Goal: Transaction & Acquisition: Purchase product/service

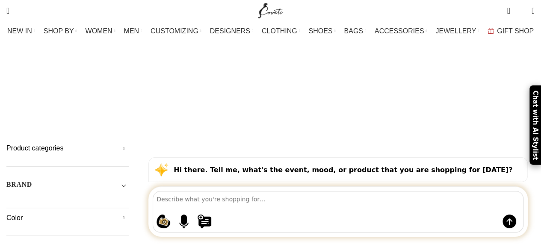
click at [32, 180] on h5 "BRAND" at bounding box center [19, 184] width 26 height 9
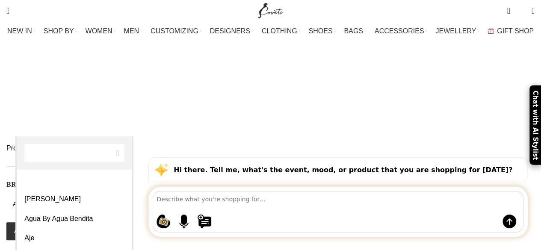
click at [101, 200] on span "Any Brand" at bounding box center [67, 204] width 122 height 9
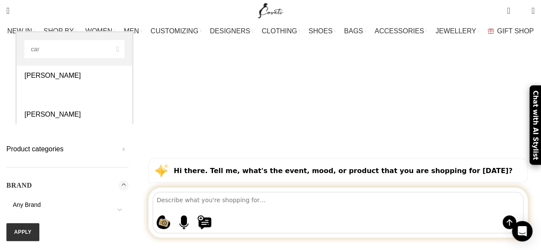
type input "car"
select select "carla-zampatti"
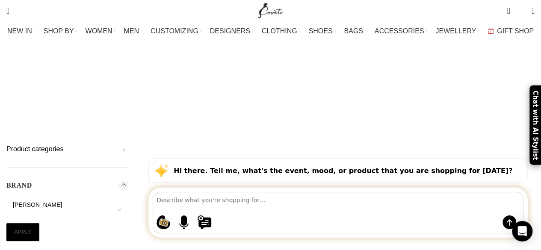
click at [39, 223] on button "Apply" at bounding box center [22, 232] width 33 height 18
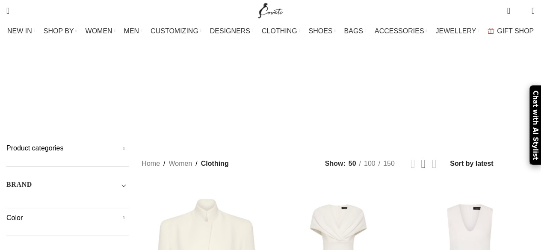
click at [128, 249] on h5 "Size" at bounding box center [67, 253] width 122 height 9
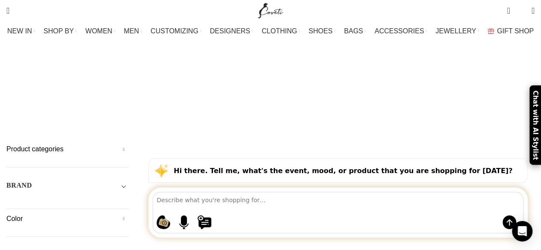
click at [128, 214] on h5 "Color" at bounding box center [67, 218] width 122 height 9
click at [127, 180] on span "Toggle filter" at bounding box center [123, 185] width 10 height 10
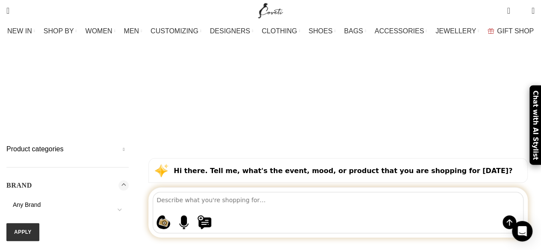
click at [41, 201] on span "Any Brand" at bounding box center [27, 204] width 28 height 7
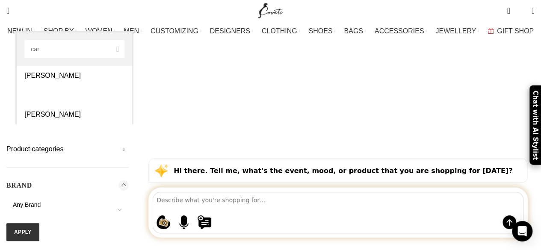
type input "car"
select select "carla-zampatti"
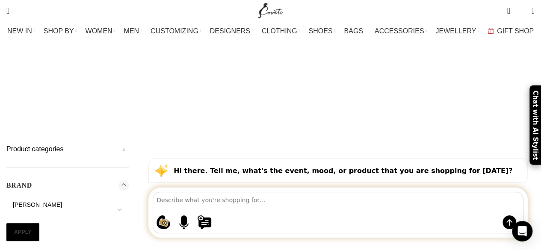
click at [39, 223] on button "Apply" at bounding box center [22, 232] width 33 height 18
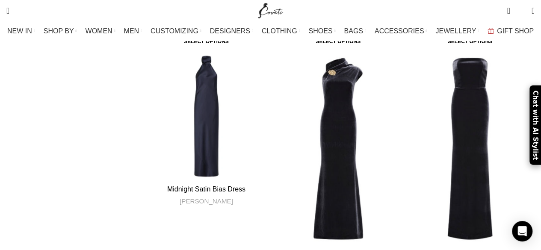
scroll to position [2138, 0]
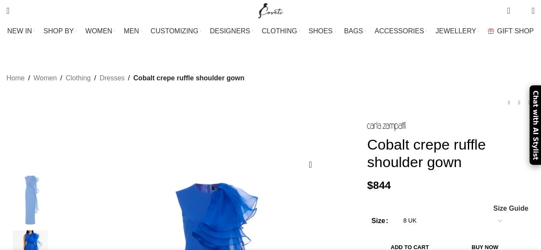
scroll to position [86, 0]
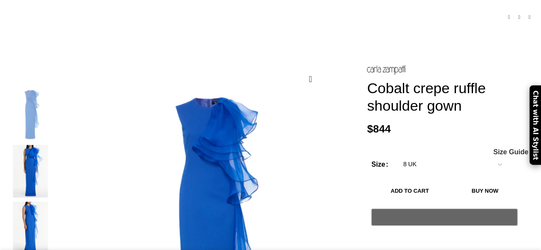
select select
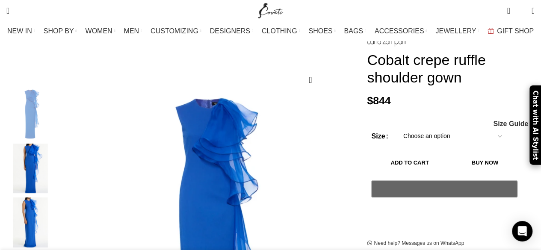
click at [493, 127] on select "Choose an option 4 UK 6 UK" at bounding box center [452, 136] width 111 height 18
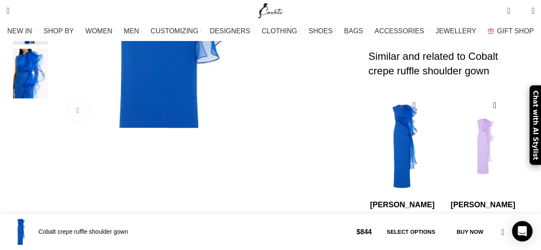
scroll to position [428, 0]
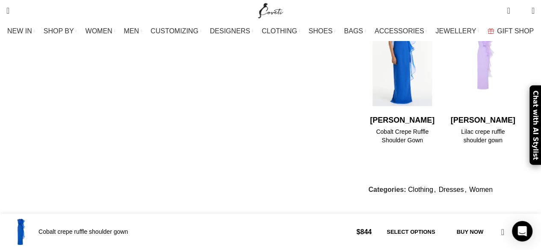
click at [405, 128] on h4 "Cobalt Crepe Ruffle Shoulder Gown" at bounding box center [402, 136] width 68 height 17
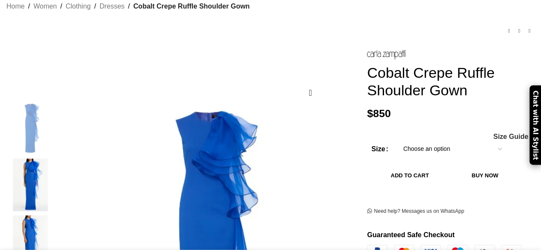
scroll to position [86, 0]
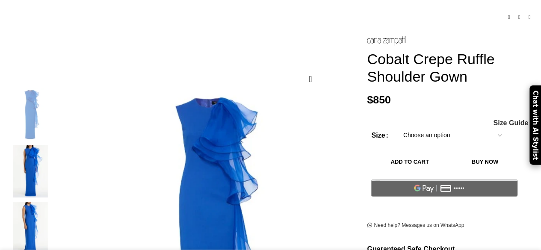
click at [493, 127] on select "Choose an option 4 UK 6 UK 8 [GEOGRAPHIC_DATA] 10 [GEOGRAPHIC_DATA] 12 [GEOGRAP…" at bounding box center [452, 136] width 111 height 18
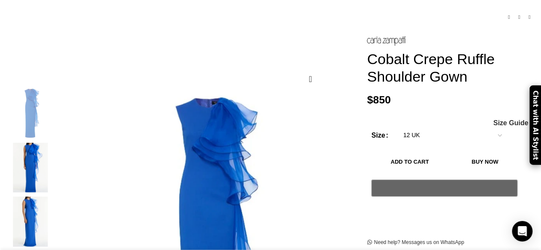
click at [397, 127] on select "Choose an option 4 UK 6 UK 8 [GEOGRAPHIC_DATA] 10 [GEOGRAPHIC_DATA] 12 [GEOGRAP…" at bounding box center [452, 136] width 111 height 18
select select "12 UK"
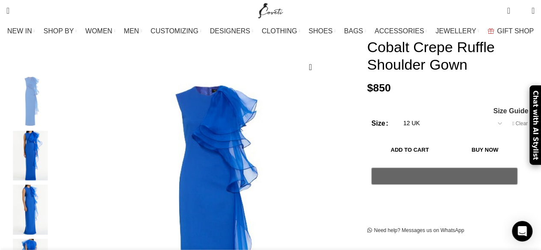
scroll to position [98, 0]
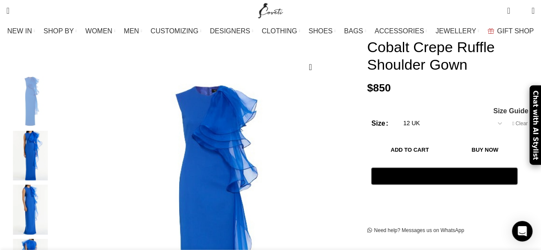
click at [448, 141] on button "Add to cart" at bounding box center [409, 150] width 77 height 18
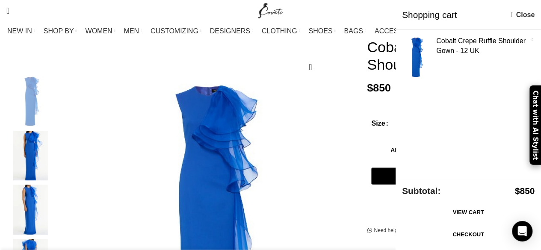
scroll to position [0, 90]
click at [493, 211] on link "View cart" at bounding box center [468, 213] width 133 height 18
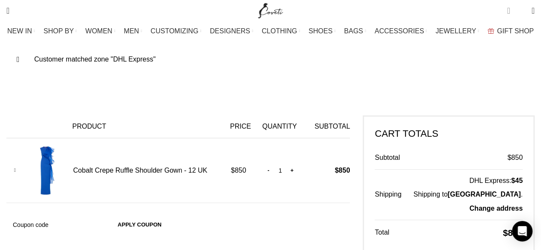
scroll to position [0, 270]
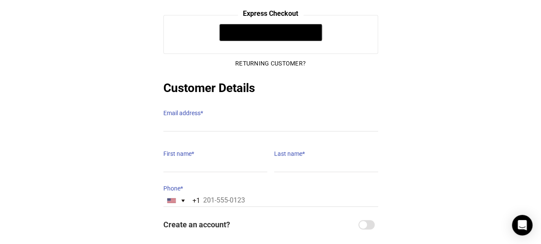
scroll to position [115, 0]
click at [215, 109] on label "Email address *" at bounding box center [270, 112] width 215 height 12
click at [215, 118] on input "Email address *" at bounding box center [270, 124] width 215 height 12
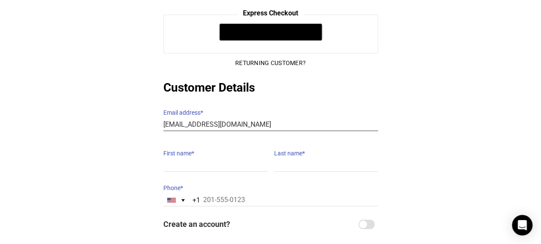
type input "[EMAIL_ADDRESS][DOMAIN_NAME]"
click at [191, 159] on input "First name *" at bounding box center [215, 165] width 104 height 12
type input "[PERSON_NAME]"
click at [312, 151] on label "Last name *" at bounding box center [326, 153] width 104 height 12
click at [312, 159] on input "Last name *" at bounding box center [326, 165] width 104 height 12
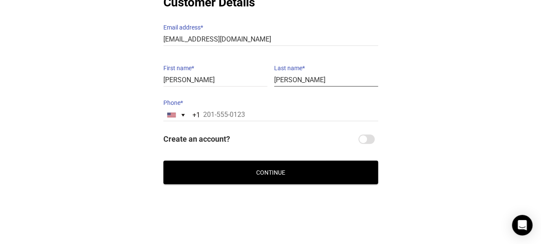
scroll to position [201, 0]
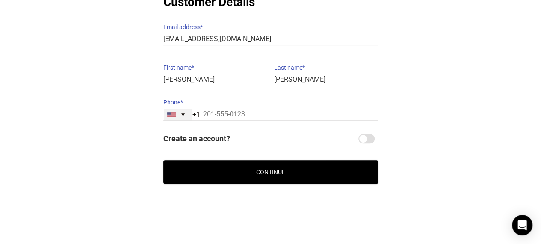
type input "[PERSON_NAME]"
click at [183, 109] on div "[GEOGRAPHIC_DATA] +1" at bounding box center [178, 115] width 29 height 12
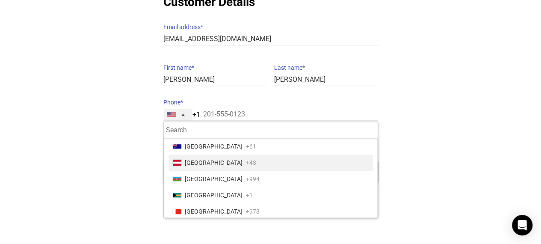
scroll to position [171, 0]
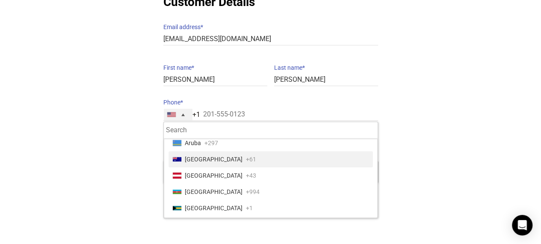
click at [203, 153] on span "[GEOGRAPHIC_DATA]" at bounding box center [214, 159] width 58 height 12
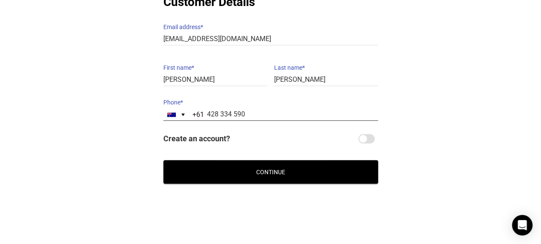
type input "428 334 590"
click at [271, 165] on button "Continue" at bounding box center [270, 172] width 215 height 24
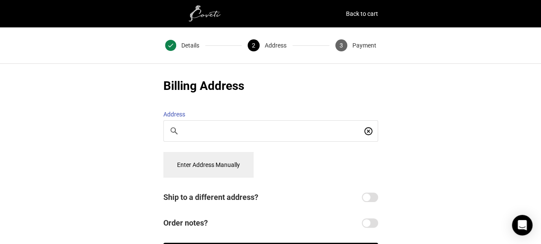
click at [211, 128] on input "Search For a Place" at bounding box center [272, 130] width 177 height 9
type input "100 [PERSON_NAME]"
click at [369, 127] on icon "Clear input" at bounding box center [368, 131] width 9 height 9
click at [197, 156] on button "Enter Address Manually" at bounding box center [208, 165] width 90 height 26
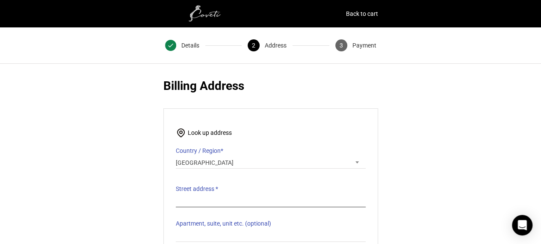
click at [203, 195] on input "Street address *" at bounding box center [271, 201] width 190 height 12
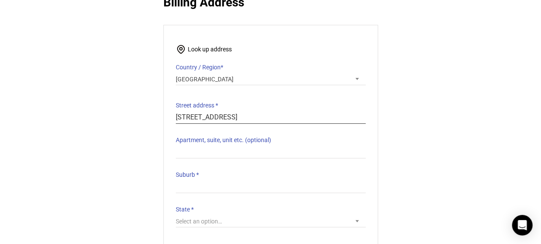
scroll to position [86, 0]
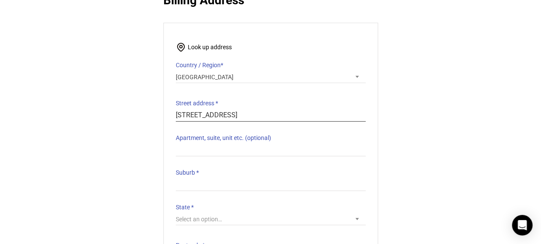
type input "[STREET_ADDRESS]"
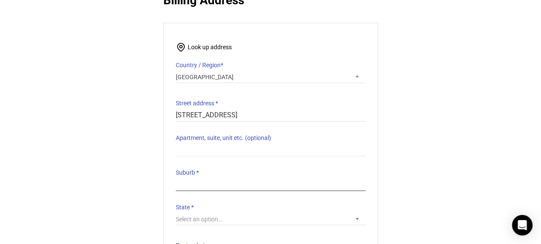
click at [208, 178] on input "Suburb *" at bounding box center [271, 184] width 190 height 12
type input "Colac East"
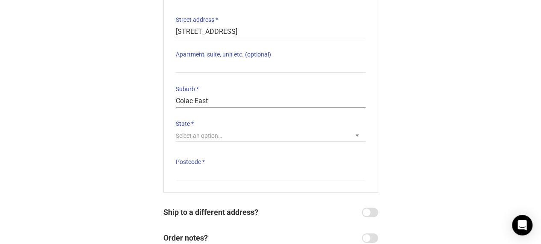
scroll to position [171, 0]
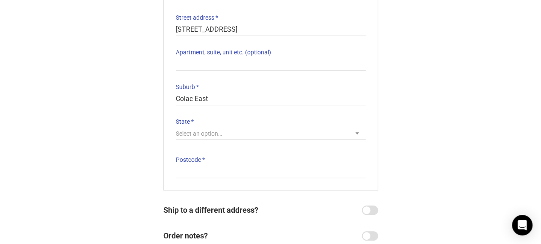
click at [223, 129] on span "Select an option…" at bounding box center [271, 133] width 190 height 12
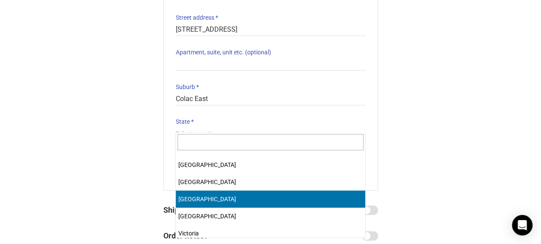
scroll to position [43, 0]
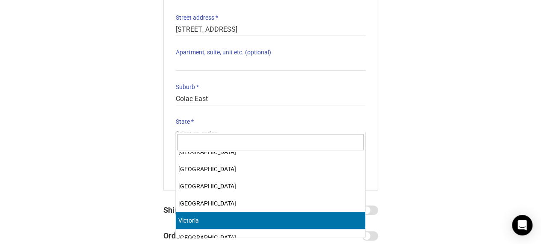
select select "VIC"
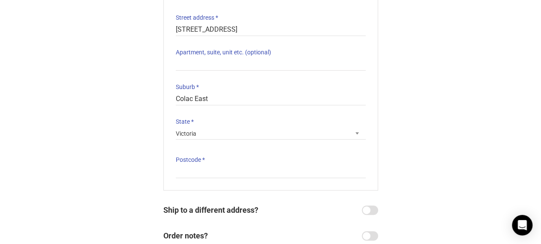
click at [196, 171] on div "Look up address Country / Region * Select a country / region… [GEOGRAPHIC_DATA]…" at bounding box center [270, 63] width 215 height 253
click at [196, 165] on input "Postcode *" at bounding box center [271, 171] width 190 height 12
type input "3250"
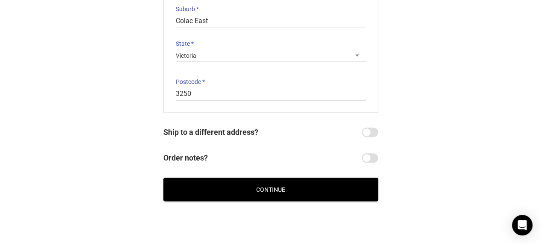
scroll to position [257, 0]
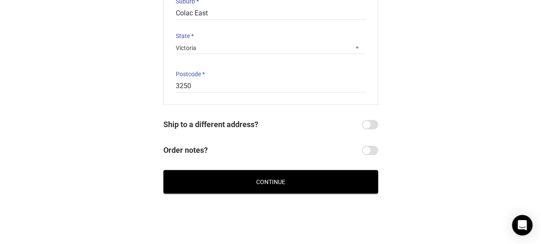
click at [275, 182] on button "Continue" at bounding box center [270, 182] width 215 height 24
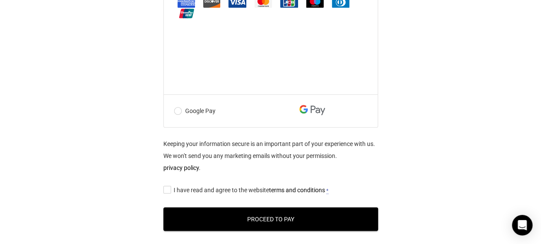
scroll to position [428, 0]
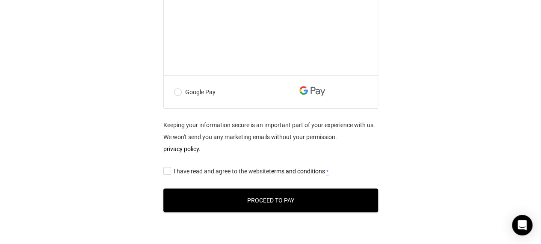
click at [167, 171] on input "I have read and agree to the website terms and conditions *" at bounding box center [166, 171] width 6 height 0
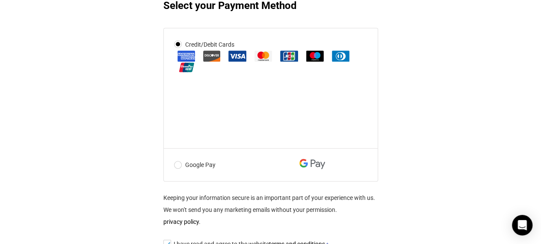
scroll to position [342, 0]
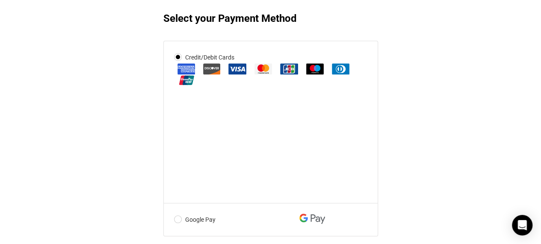
click at [453, 136] on div "@import url(//fonts.googleapis.com/css?family=Google+Sans_old:500) •••••• Expre…" at bounding box center [270, 46] width 541 height 610
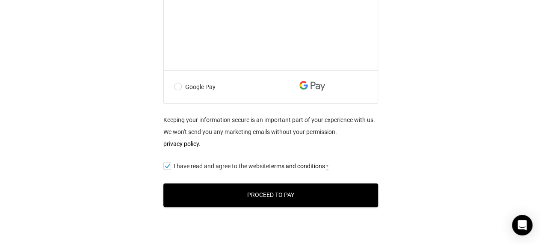
scroll to position [523, 0]
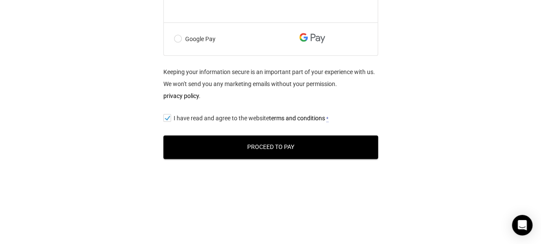
click at [274, 152] on button "Proceed to Pay" at bounding box center [270, 147] width 215 height 24
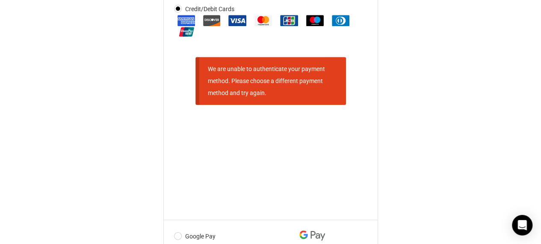
scroll to position [387, 0]
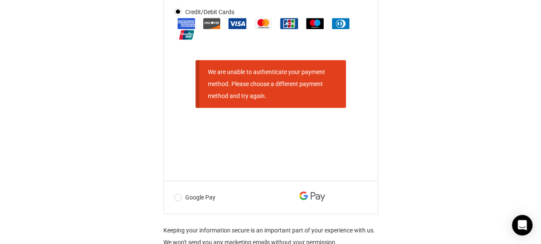
click at [459, 160] on div "@import url(//fonts.googleapis.com/css?family=Google+Sans_old:500) •••••• Expre…" at bounding box center [270, 12] width 541 height 633
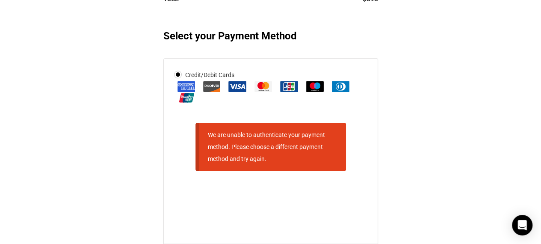
scroll to position [342, 0]
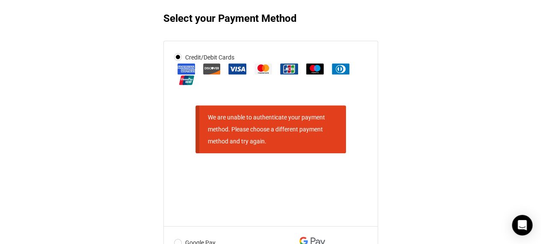
click at [219, 59] on label "Credit/Debit Cards" at bounding box center [270, 68] width 193 height 34
click at [0, 0] on input "Credit/Debit Cards" at bounding box center [0, 0] width 0 height 0
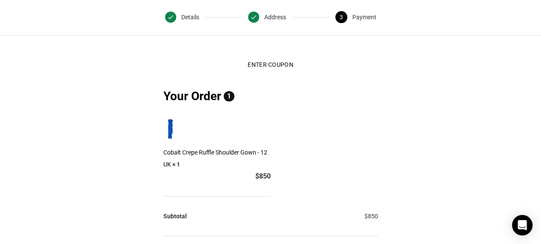
scroll to position [0, 0]
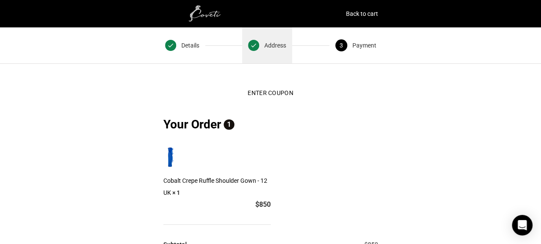
click at [271, 49] on span "Address" at bounding box center [275, 45] width 22 height 12
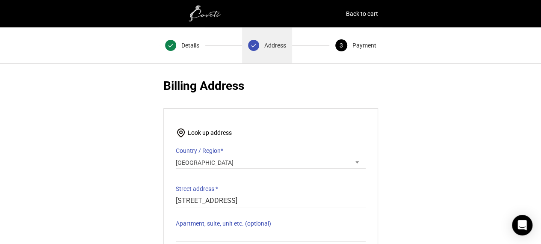
click at [271, 49] on span "Address" at bounding box center [275, 45] width 22 height 12
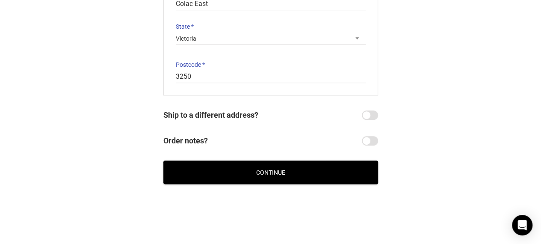
scroll to position [266, 0]
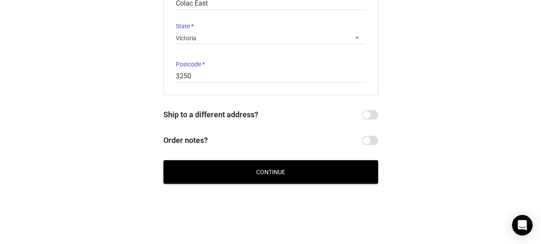
click at [273, 165] on button "Continue" at bounding box center [270, 172] width 215 height 24
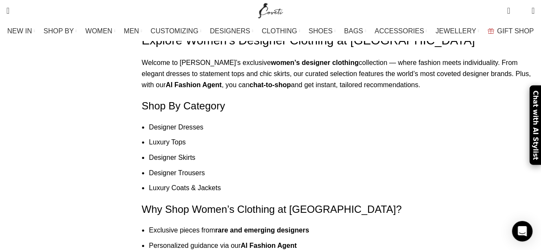
scroll to position [4619, 0]
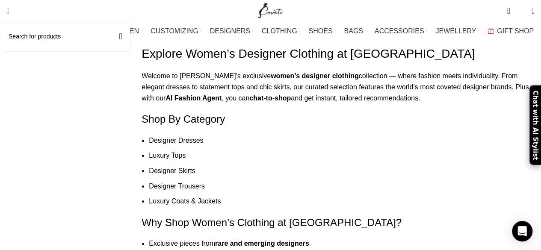
click at [26, 21] on div "Search" at bounding box center [66, 36] width 128 height 30
click at [38, 33] on input "Search" at bounding box center [66, 36] width 128 height 30
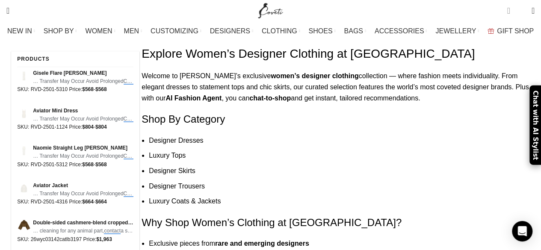
type input "contact"
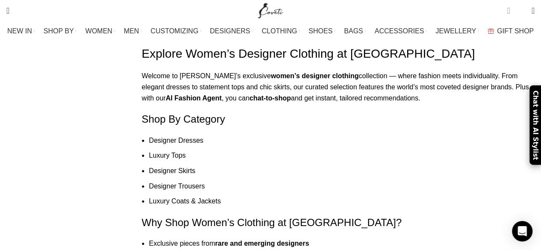
click at [508, 9] on span "1 item" at bounding box center [511, 7] width 6 height 6
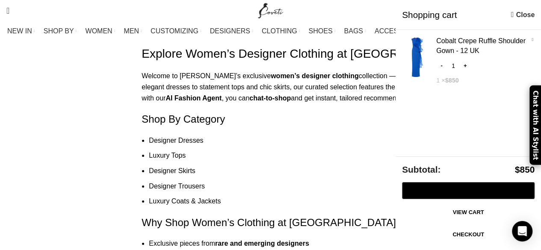
click at [493, 233] on link "Checkout" at bounding box center [468, 235] width 133 height 18
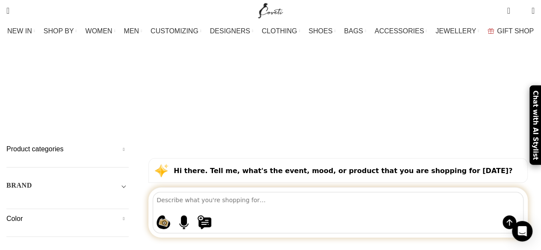
click at [236, 53] on link "Go back" at bounding box center [225, 61] width 21 height 17
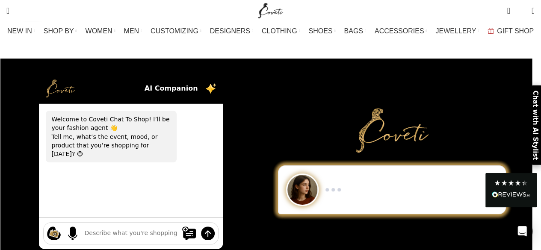
click at [68, 80] on img at bounding box center [60, 89] width 29 height 18
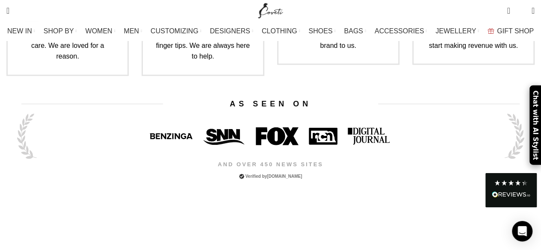
scroll to position [2780, 0]
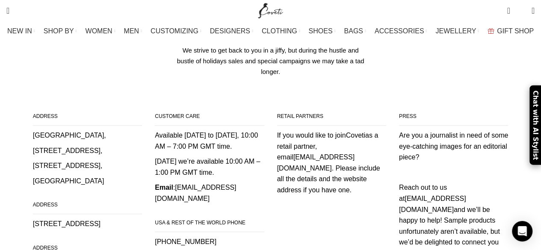
scroll to position [128, 0]
